Goal: Navigation & Orientation: Find specific page/section

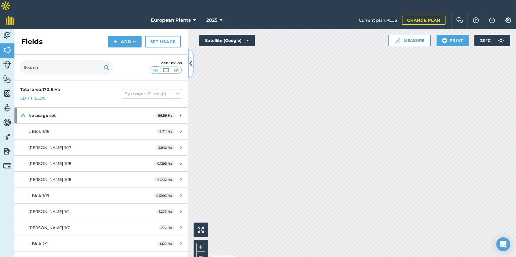
click at [190, 60] on icon at bounding box center [190, 63] width 3 height 10
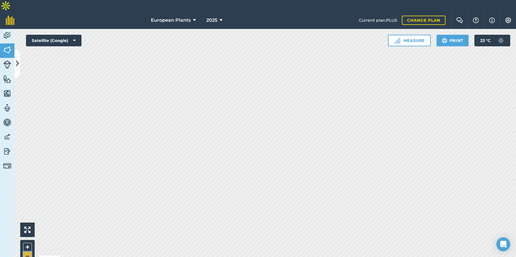
click at [30, 251] on button "–" at bounding box center [27, 255] width 9 height 8
click at [28, 242] on button "+" at bounding box center [27, 246] width 9 height 9
click at [19, 60] on button at bounding box center [17, 63] width 6 height 29
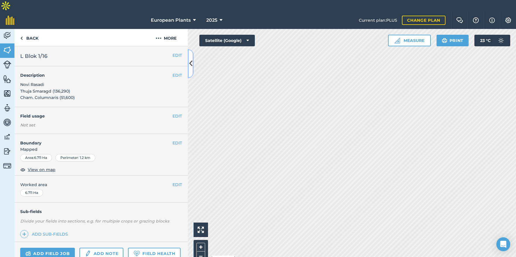
click at [190, 63] on icon at bounding box center [190, 63] width 3 height 10
